Goal: Transaction & Acquisition: Purchase product/service

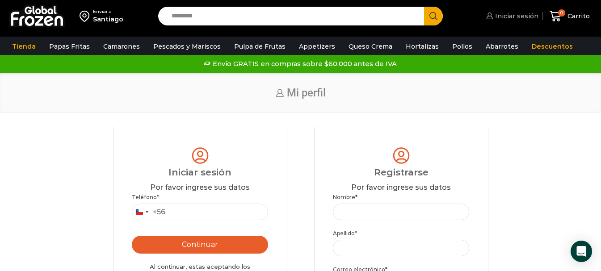
click at [516, 14] on span "Iniciar sesión" at bounding box center [516, 16] width 46 height 9
click at [101, 13] on div "Enviar a" at bounding box center [108, 11] width 30 height 6
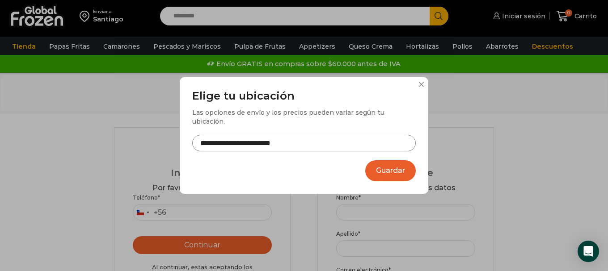
click at [389, 166] on button "Guardar" at bounding box center [390, 170] width 50 height 21
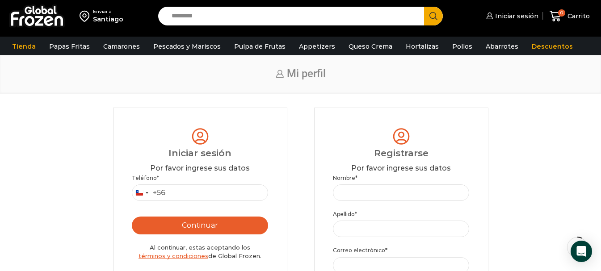
scroll to position [45, 0]
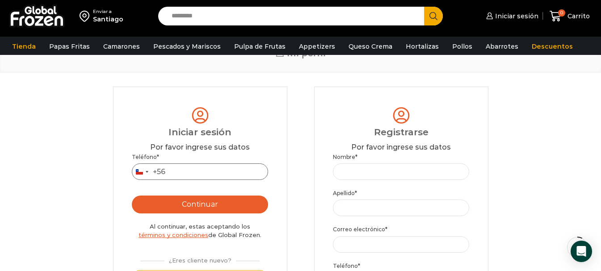
click at [176, 171] on input "Teléfono *" at bounding box center [200, 172] width 137 height 17
type input "*********"
click at [191, 207] on button "Continuar" at bounding box center [200, 205] width 137 height 18
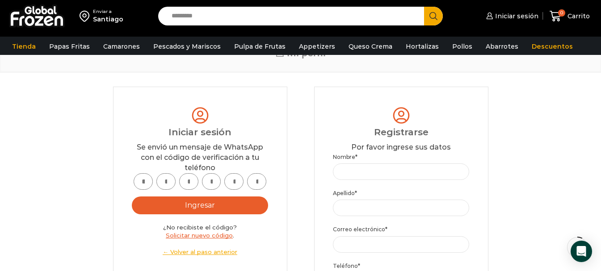
click at [138, 185] on input "text" at bounding box center [143, 181] width 19 height 17
type input "*"
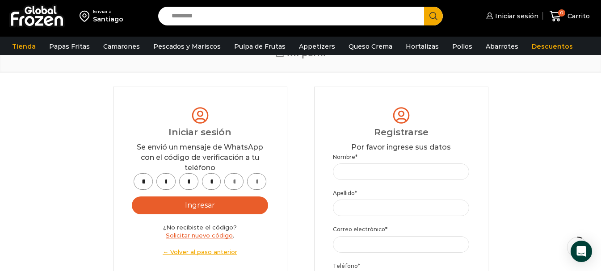
type input "*"
click at [210, 206] on button "Ingresar" at bounding box center [200, 206] width 137 height 18
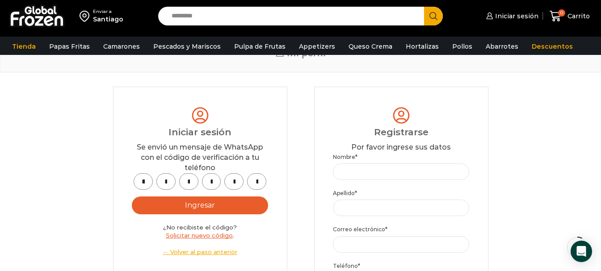
click at [194, 206] on button "Ingresar" at bounding box center [200, 206] width 137 height 18
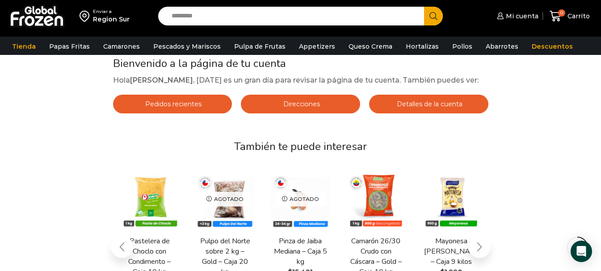
scroll to position [89, 0]
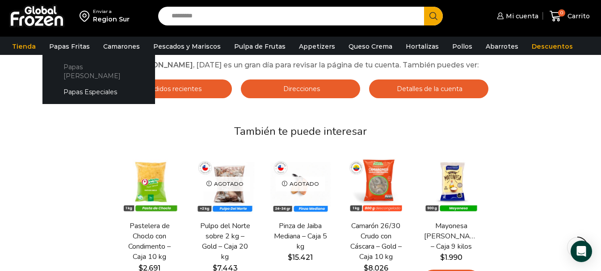
click at [72, 64] on link "Papas [PERSON_NAME]" at bounding box center [98, 71] width 95 height 25
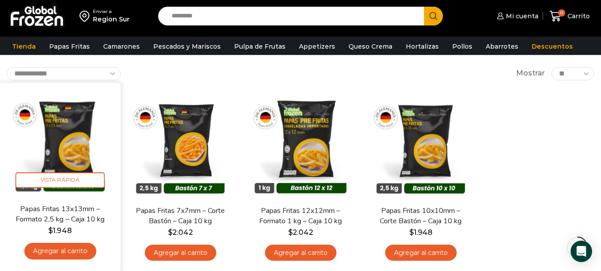
click at [55, 251] on link "Agregar al carrito" at bounding box center [60, 251] width 72 height 17
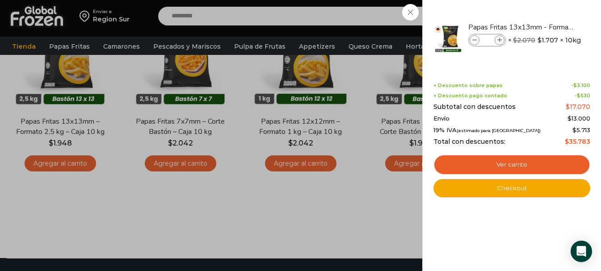
scroll to position [89, 0]
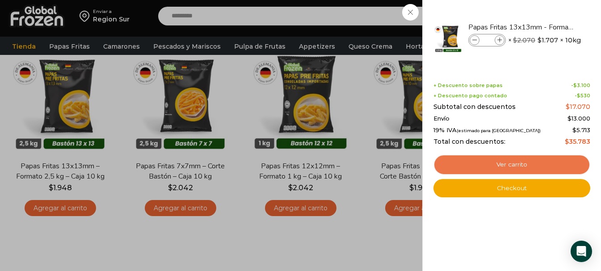
click at [511, 166] on link "Ver carrito" at bounding box center [511, 165] width 157 height 21
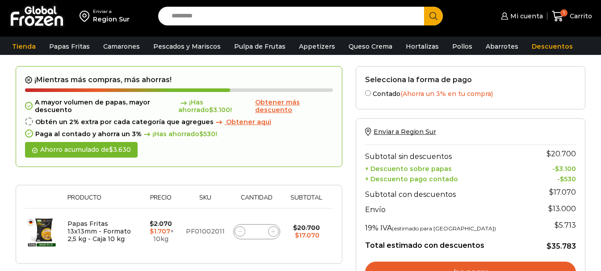
scroll to position [45, 0]
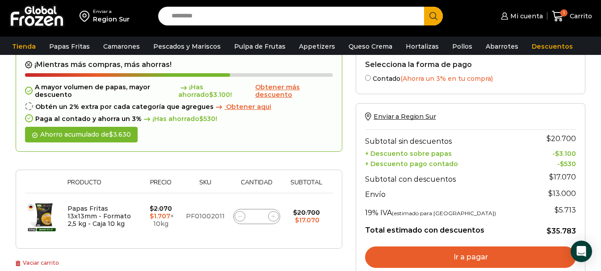
click at [275, 217] on icon at bounding box center [273, 217] width 4 height 4
type input "*"
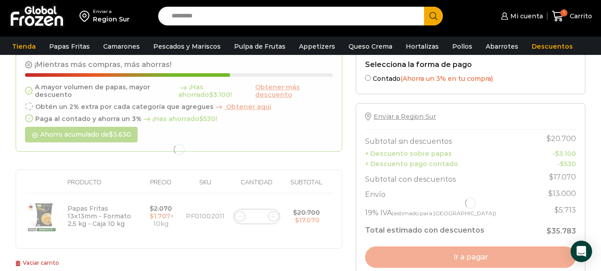
click at [275, 217] on div at bounding box center [179, 150] width 327 height 198
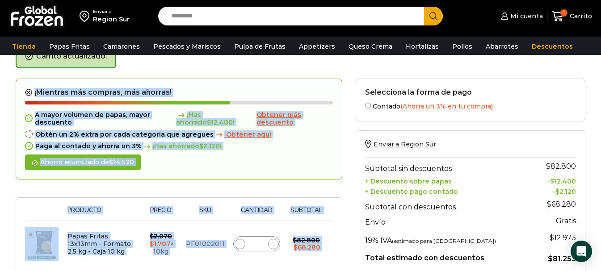
scroll to position [50, 0]
click at [274, 242] on icon at bounding box center [273, 244] width 4 height 4
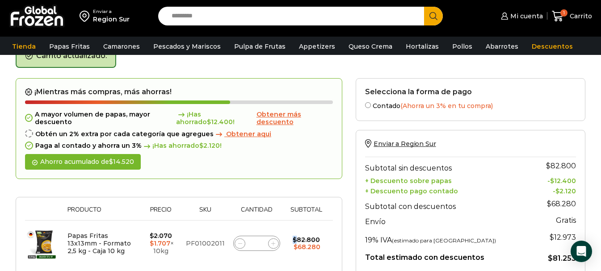
click at [274, 242] on icon at bounding box center [273, 244] width 4 height 4
type input "*"
click at [274, 242] on icon at bounding box center [273, 244] width 4 height 4
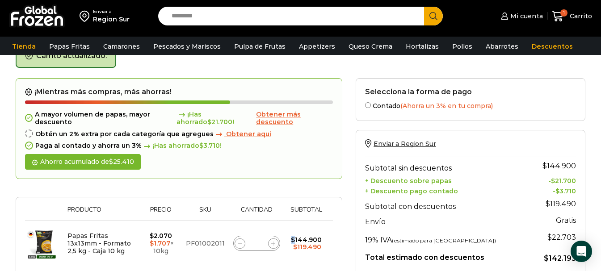
type input "*"
click at [274, 242] on form "¡Mientras más compras, más ahorras! A mayor volumen de papas, mayor descuento ¡…" at bounding box center [179, 177] width 327 height 198
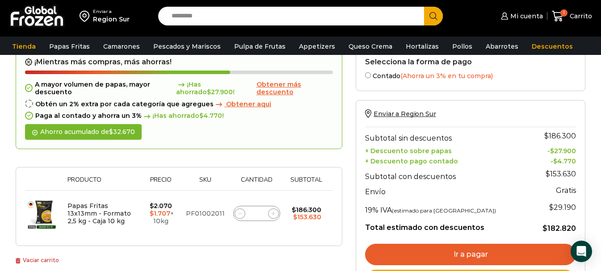
scroll to position [95, 0]
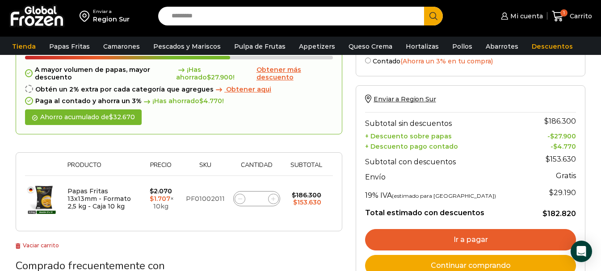
click at [274, 198] on icon at bounding box center [273, 199] width 4 height 4
type input "**"
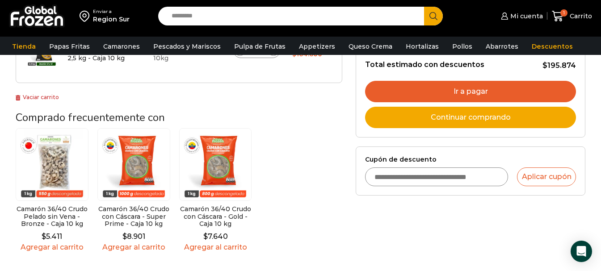
scroll to position [229, 0]
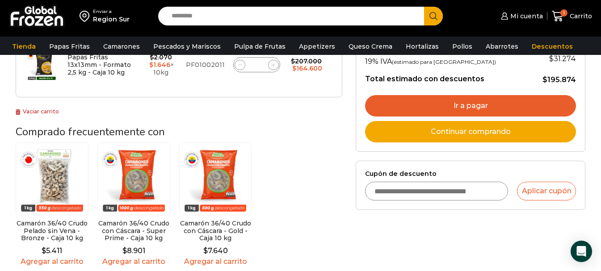
click at [387, 192] on input "Cupón de descuento" at bounding box center [436, 191] width 143 height 19
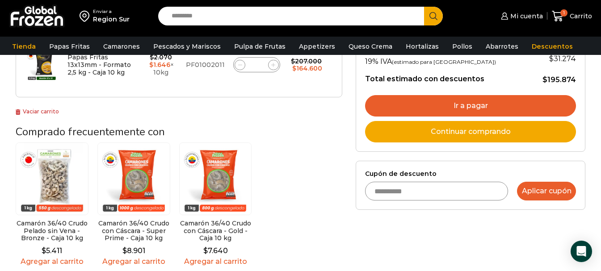
type input "**********"
click at [551, 190] on button "Aplicar cupón" at bounding box center [546, 191] width 59 height 19
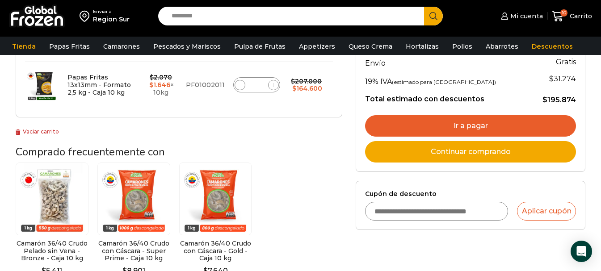
scroll to position [223, 0]
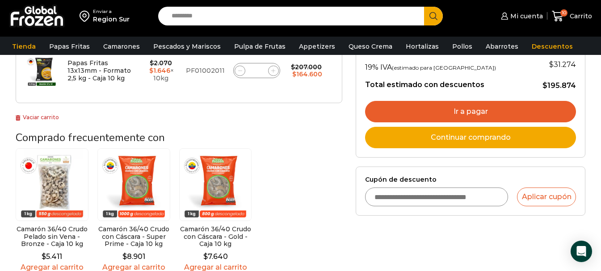
click at [455, 202] on input "Cupón de descuento" at bounding box center [436, 197] width 143 height 19
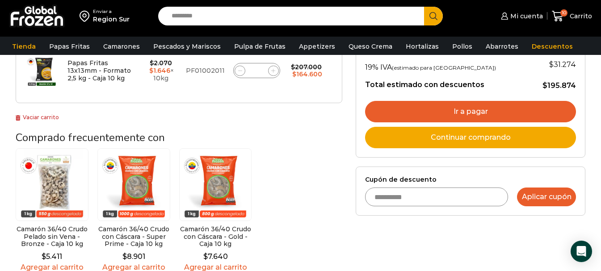
type input "**********"
click at [541, 199] on button "Aplicar cupón" at bounding box center [546, 197] width 59 height 19
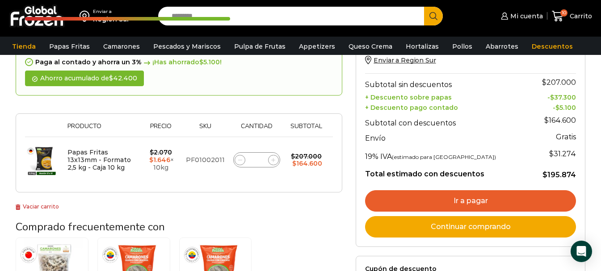
scroll to position [89, 0]
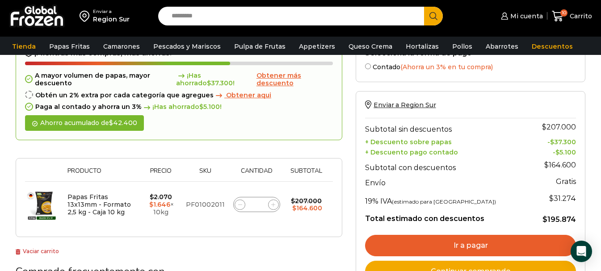
click at [239, 97] on span "Obtener aqui" at bounding box center [248, 95] width 45 height 8
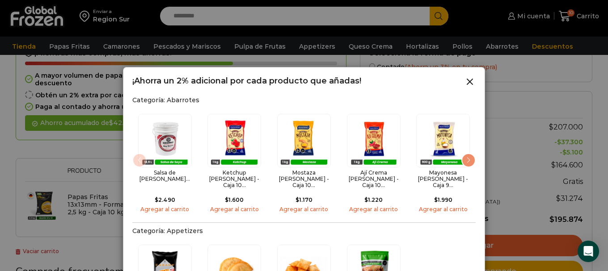
click at [469, 83] on line at bounding box center [469, 81] width 5 height 5
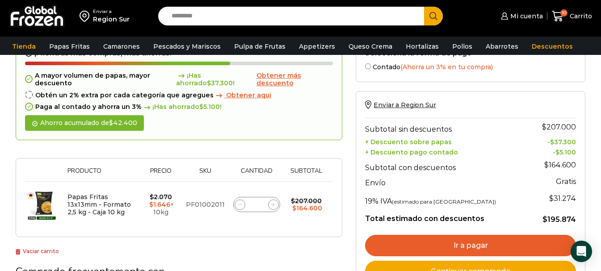
click at [273, 205] on icon at bounding box center [273, 205] width 4 height 4
type input "**"
click at [273, 205] on form "¡Mientras más compras, más ahorras! A mayor volumen de papas, mayor descuento ¡…" at bounding box center [179, 138] width 327 height 198
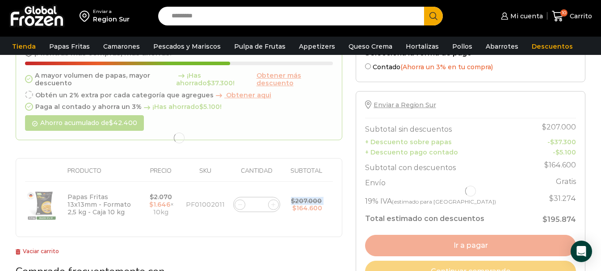
click at [273, 205] on div at bounding box center [179, 138] width 327 height 198
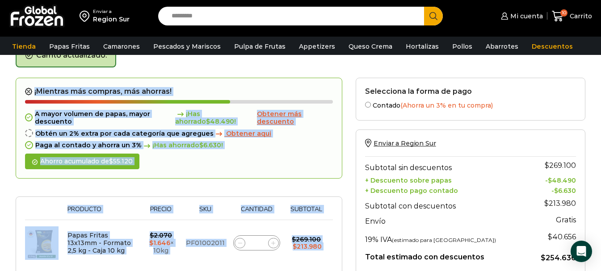
scroll to position [50, 0]
click at [273, 243] on icon at bounding box center [273, 244] width 4 height 4
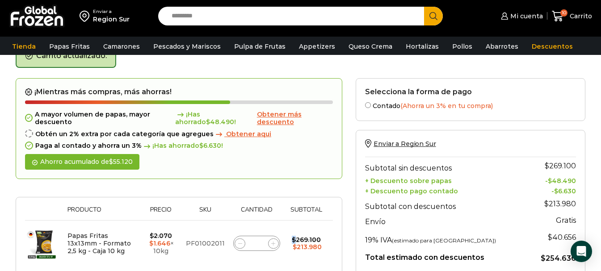
click at [273, 243] on icon at bounding box center [273, 244] width 4 height 4
type input "**"
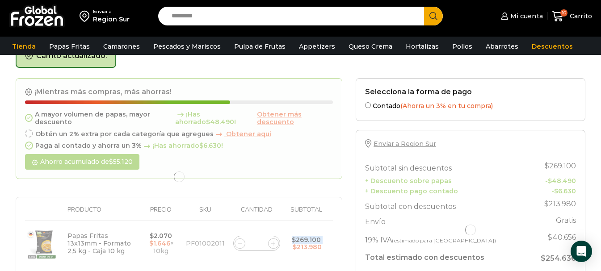
click at [273, 243] on div at bounding box center [179, 177] width 327 height 198
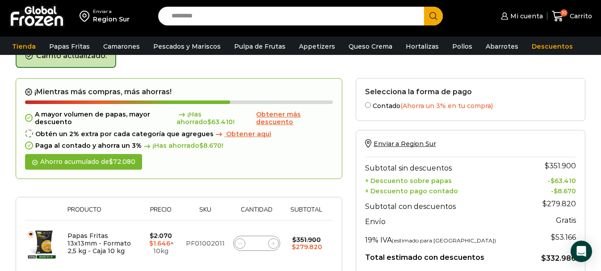
click at [274, 242] on icon at bounding box center [273, 244] width 4 height 4
type input "**"
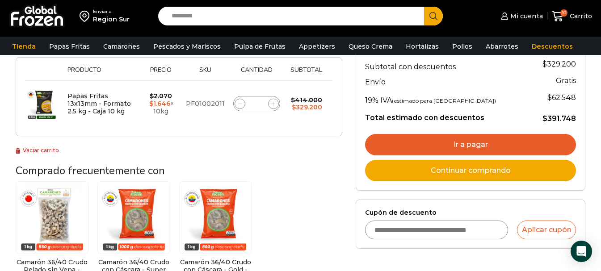
scroll to position [185, 0]
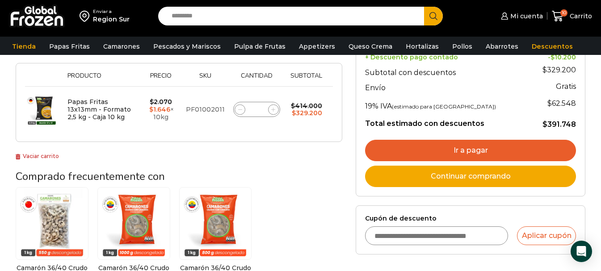
click at [239, 109] on icon at bounding box center [240, 110] width 4 height 4
type input "**"
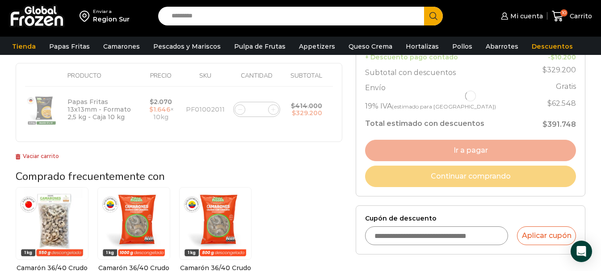
click at [239, 109] on div at bounding box center [179, 43] width 327 height 198
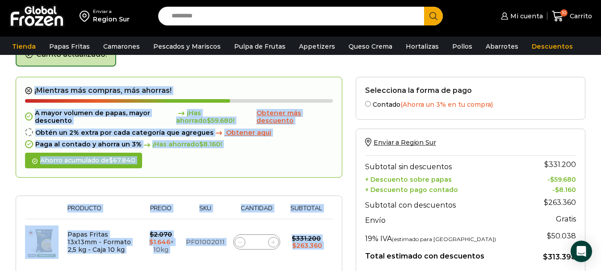
scroll to position [50, 0]
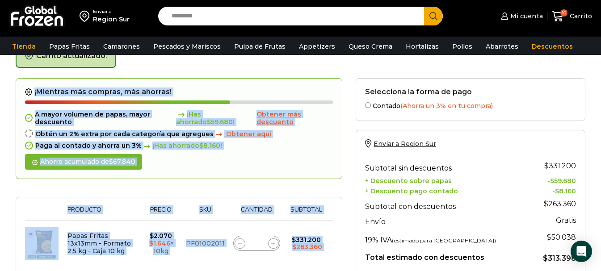
click at [240, 243] on icon at bounding box center [240, 244] width 4 height 4
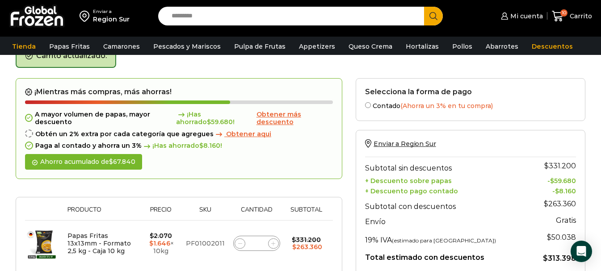
click at [240, 243] on icon at bounding box center [240, 244] width 4 height 4
type input "**"
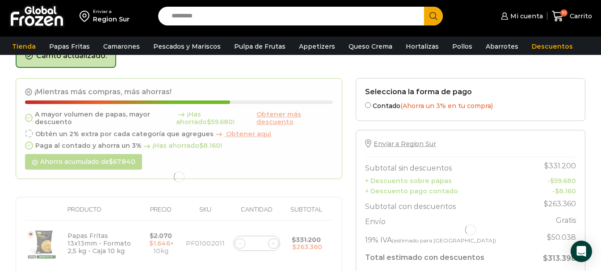
click at [240, 243] on div at bounding box center [179, 177] width 327 height 198
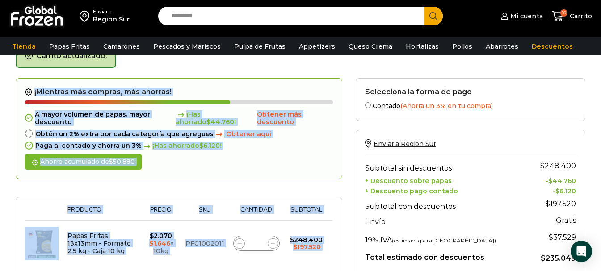
click at [238, 243] on icon at bounding box center [240, 244] width 4 height 4
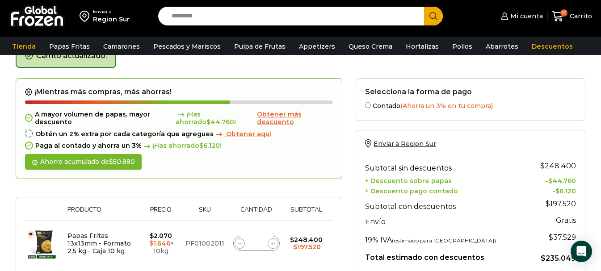
click at [238, 243] on icon at bounding box center [240, 244] width 4 height 4
type input "**"
click at [275, 245] on icon at bounding box center [273, 244] width 4 height 4
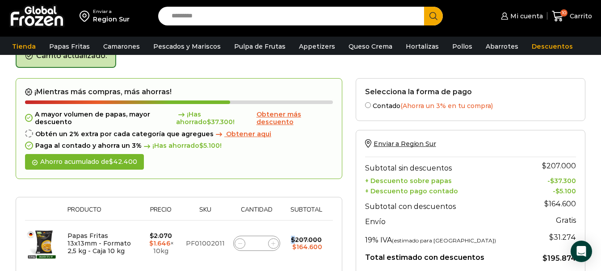
type input "**"
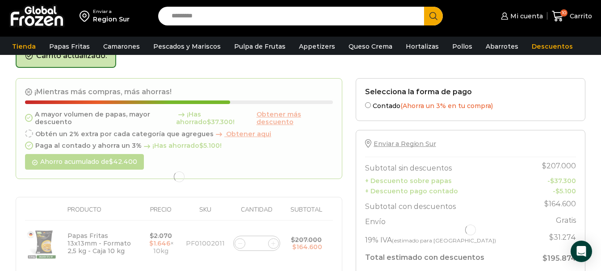
click at [275, 245] on div at bounding box center [179, 177] width 327 height 198
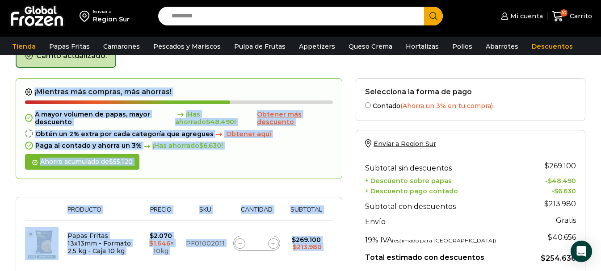
click at [272, 244] on icon at bounding box center [273, 244] width 4 height 4
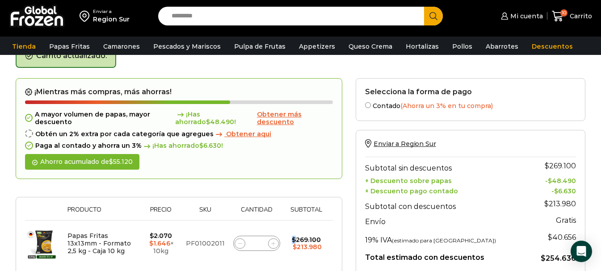
click at [272, 244] on icon at bounding box center [273, 244] width 4 height 4
type input "**"
click at [270, 114] on span "Obtener más descuento" at bounding box center [278, 118] width 45 height 16
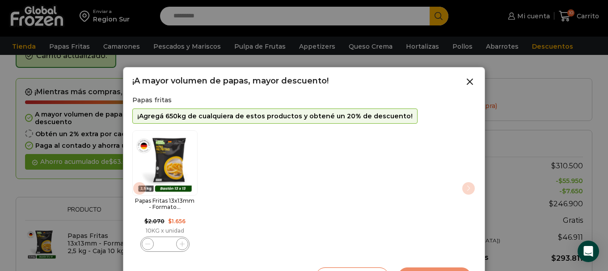
click at [467, 190] on div "Papas Fritas 13x13mm - Formato... $ 2.070 Original price was: $2.070. $ 1.656 C…" at bounding box center [303, 191] width 343 height 126
click at [379, 141] on div "Papas Fritas 13x13mm - Formato... $ 2.070 Original price was: $2.070. $ 1.656 C…" at bounding box center [303, 191] width 343 height 126
click at [469, 80] on icon at bounding box center [469, 81] width 11 height 11
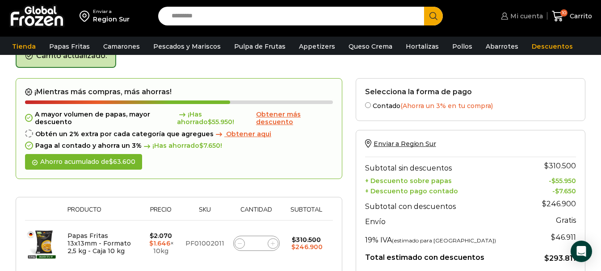
click at [526, 16] on span "Mi cuenta" at bounding box center [525, 16] width 35 height 9
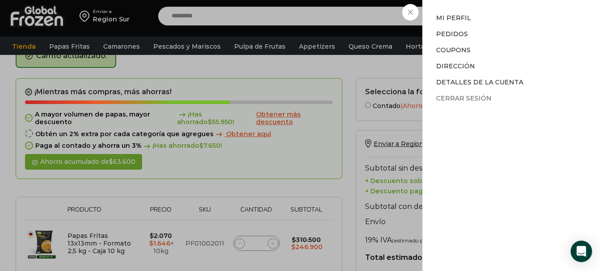
click at [458, 97] on link "Cerrar sesión" at bounding box center [463, 98] width 55 height 8
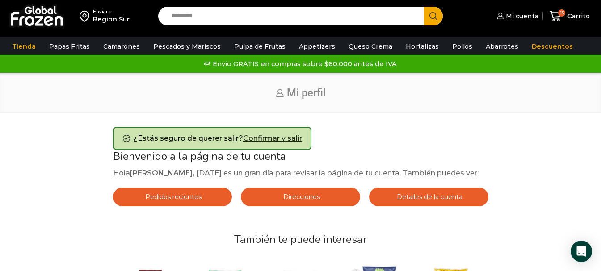
click at [183, 201] on span "Pedidos recientes" at bounding box center [172, 197] width 59 height 8
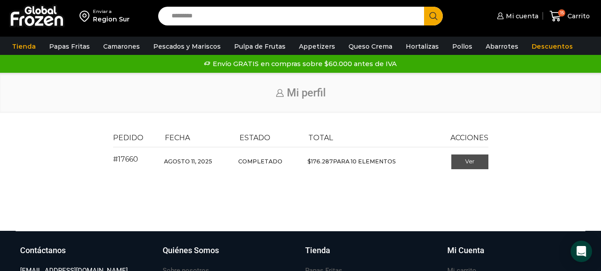
click at [473, 159] on link "Ver" at bounding box center [469, 162] width 37 height 15
